Goal: Information Seeking & Learning: Learn about a topic

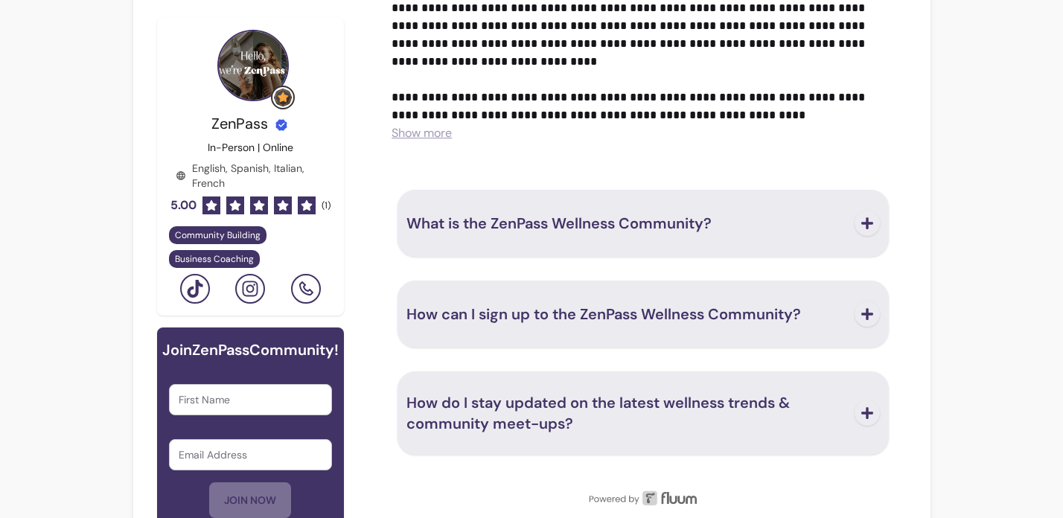
scroll to position [1034, 0]
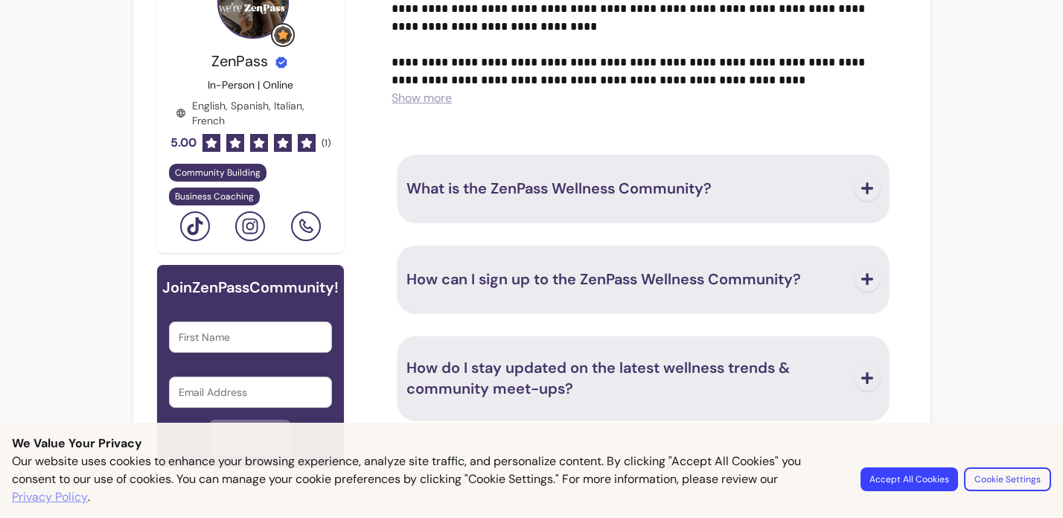
click at [574, 193] on span "What is the ZenPass Wellness Community?" at bounding box center [558, 188] width 305 height 19
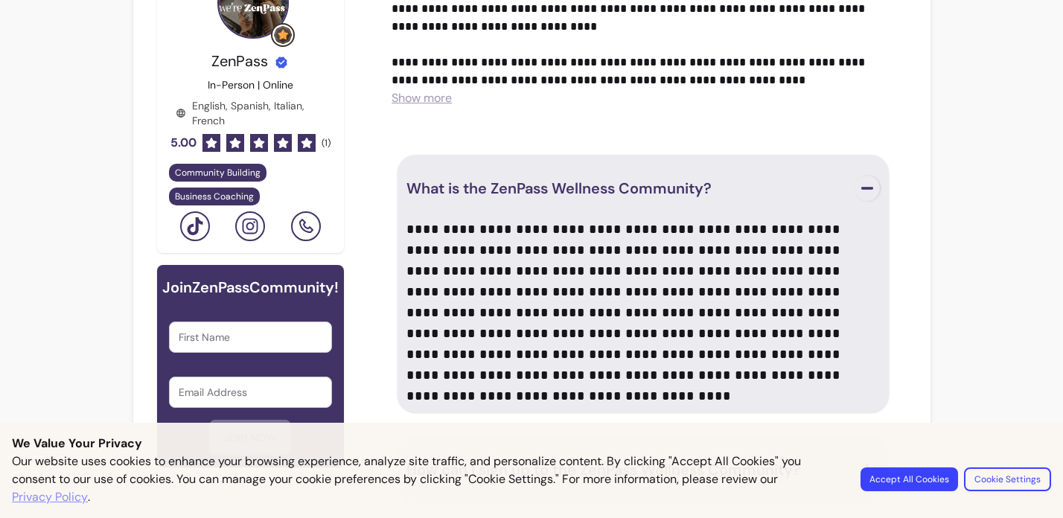
click at [594, 191] on span "What is the ZenPass Wellness Community?" at bounding box center [558, 188] width 305 height 19
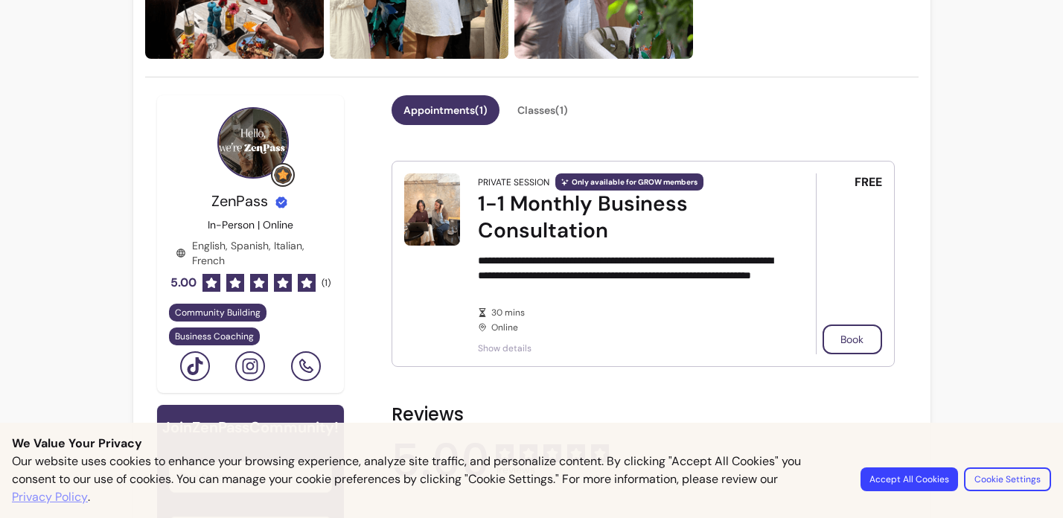
scroll to position [0, 0]
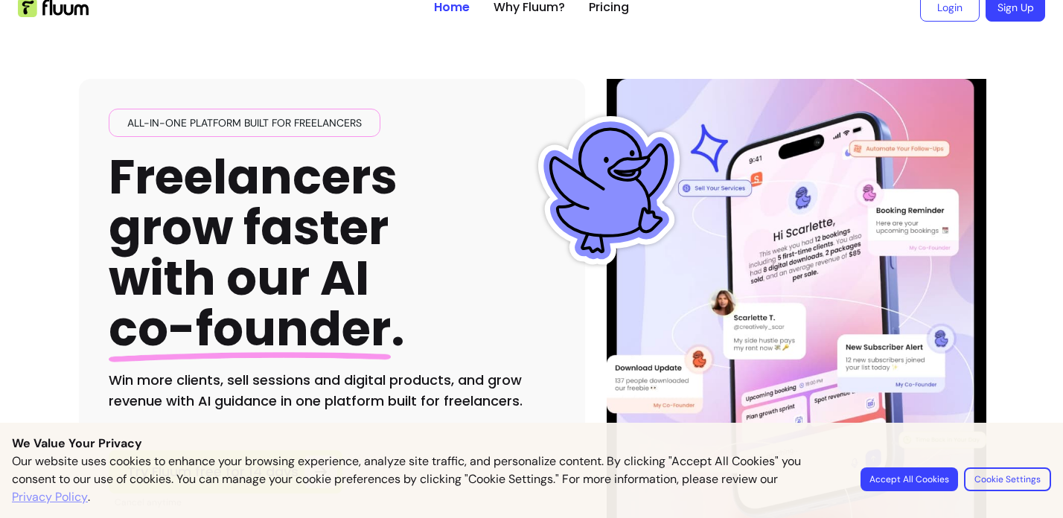
scroll to position [20, 0]
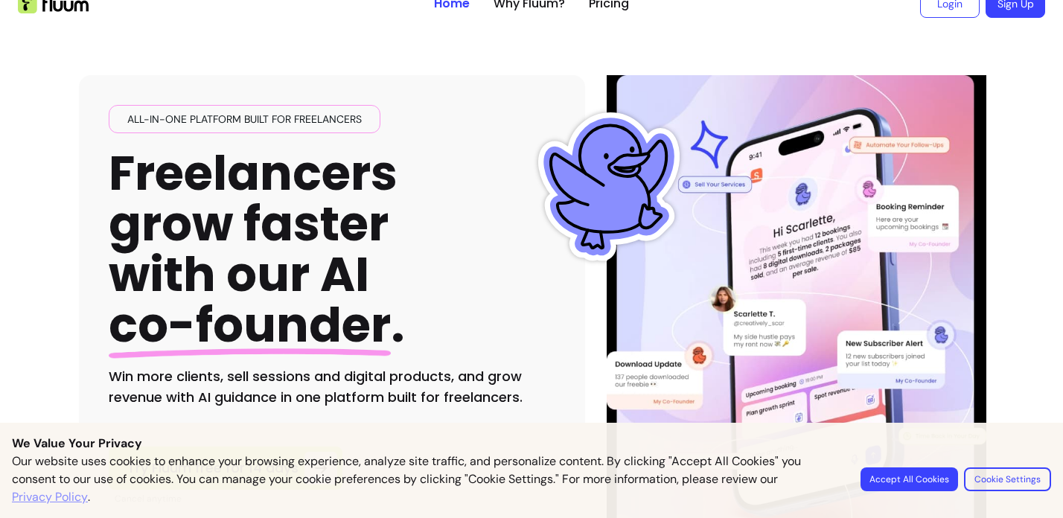
click at [915, 471] on button "Accept All Cookies" at bounding box center [908, 479] width 97 height 24
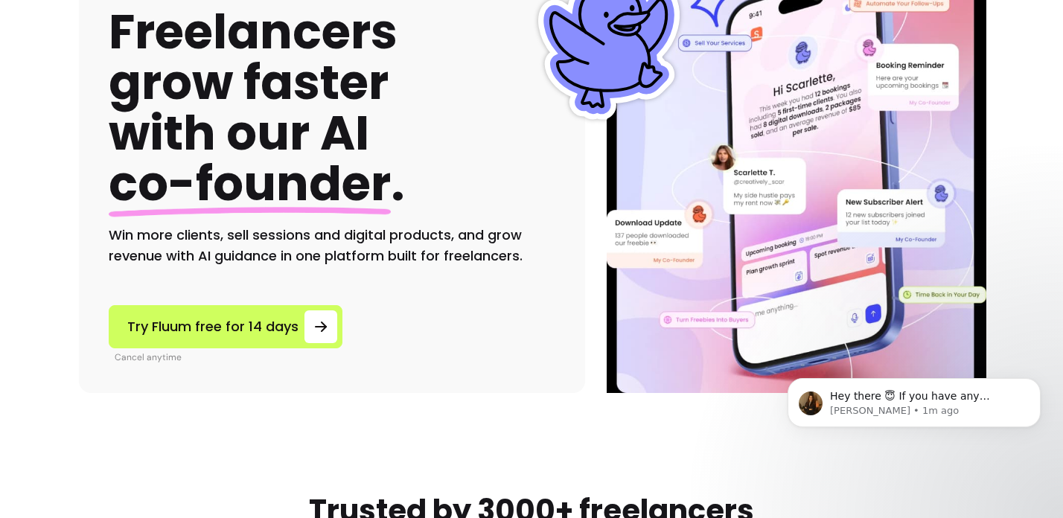
scroll to position [0, 0]
